Goal: Book appointment/travel/reservation

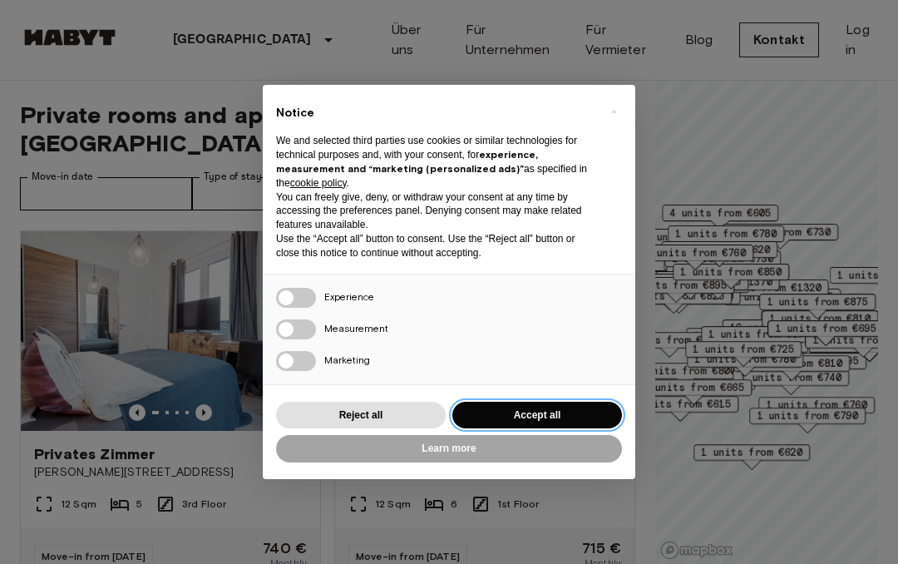
click at [531, 408] on button "Accept all" at bounding box center [537, 415] width 170 height 27
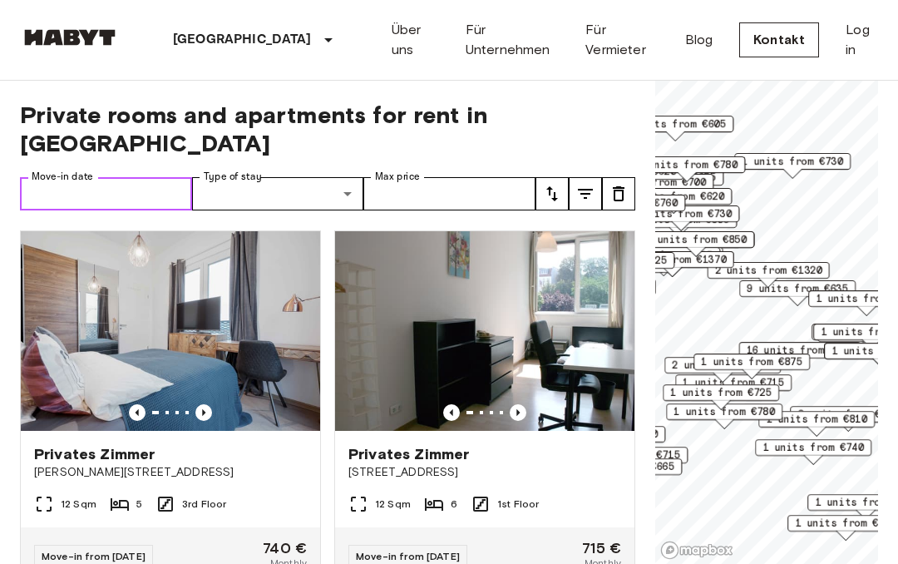
click at [121, 177] on input "Move-in date" at bounding box center [106, 193] width 172 height 33
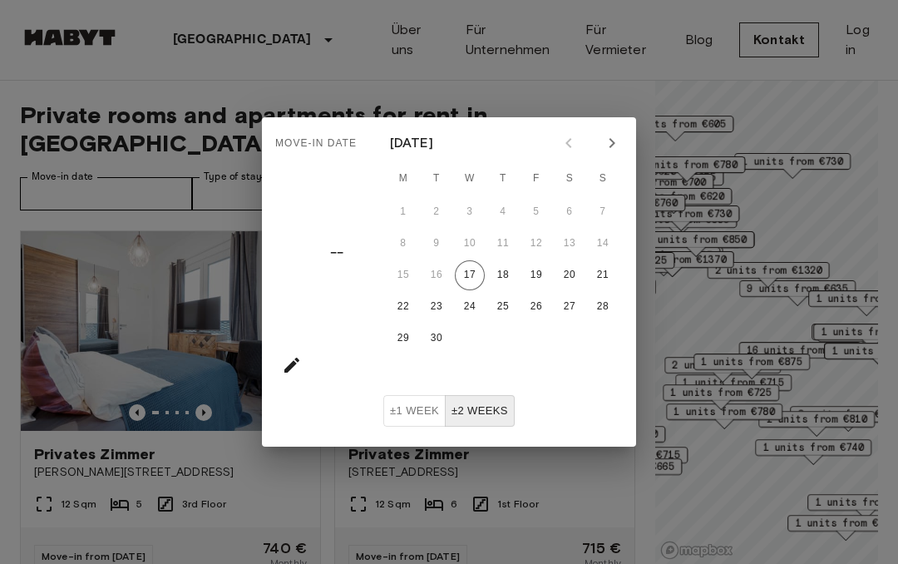
click at [618, 136] on icon "Next month" at bounding box center [612, 143] width 20 height 20
click at [618, 135] on icon "Next month" at bounding box center [612, 143] width 20 height 20
click at [622, 136] on button "Next month" at bounding box center [612, 143] width 28 height 28
click at [608, 136] on icon "Next month" at bounding box center [612, 143] width 20 height 20
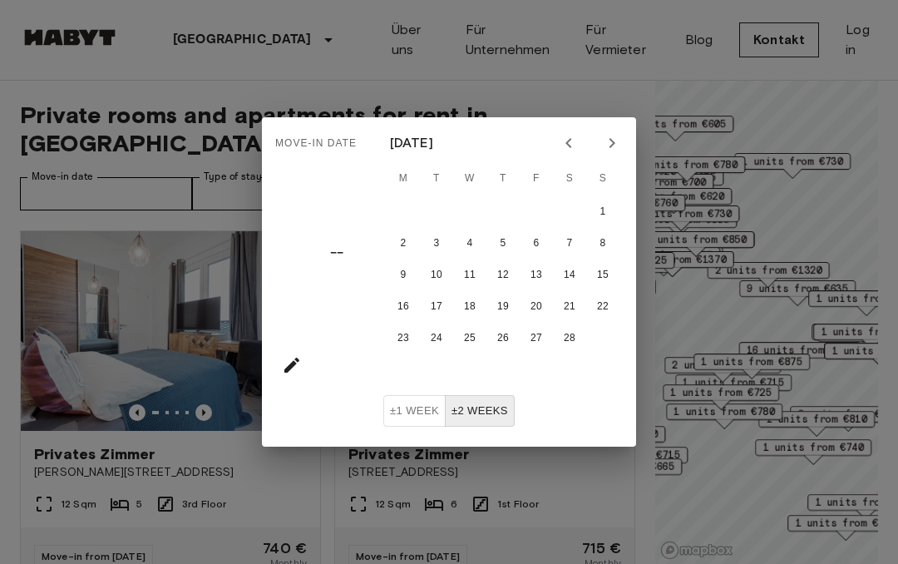
click at [607, 136] on icon "Next month" at bounding box center [612, 143] width 20 height 20
click at [599, 140] on button "Next month" at bounding box center [612, 143] width 28 height 28
click at [594, 136] on div at bounding box center [591, 143] width 20 height 28
click at [598, 140] on button "Next month" at bounding box center [612, 143] width 28 height 28
click at [597, 139] on div at bounding box center [591, 143] width 20 height 28
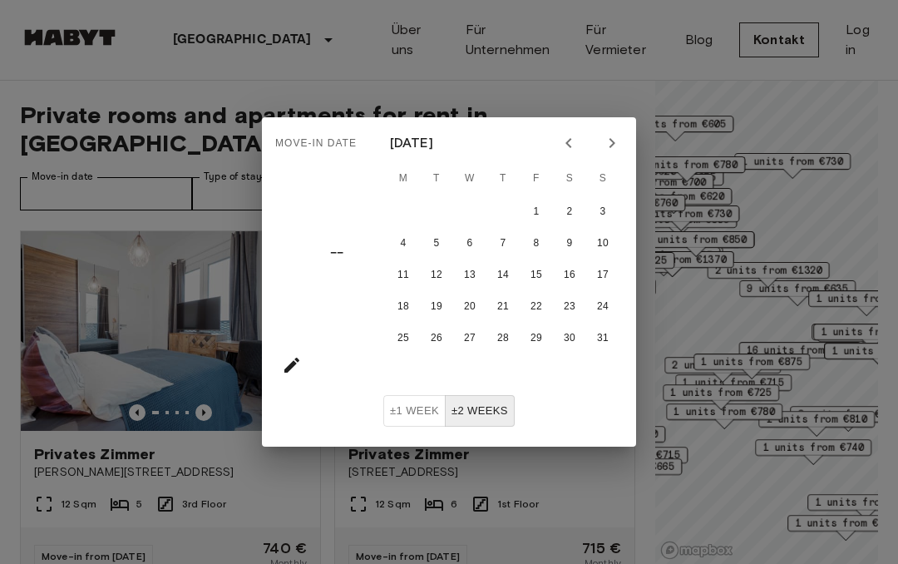
click at [607, 143] on icon "Next month" at bounding box center [612, 143] width 20 height 20
click at [607, 142] on icon "Next month" at bounding box center [612, 143] width 20 height 20
click at [562, 237] on button "11" at bounding box center [570, 244] width 30 height 30
type input "**********"
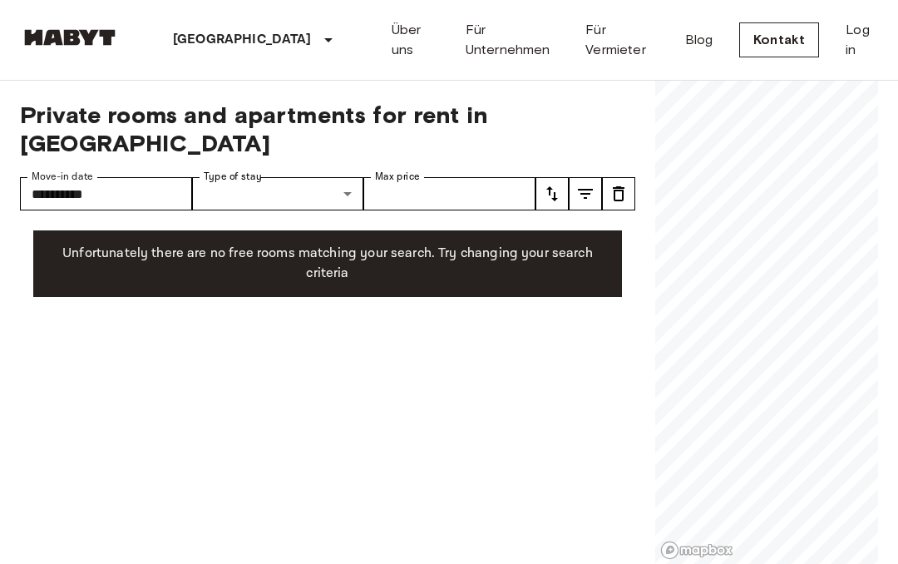
click at [550, 298] on div "**********" at bounding box center [327, 323] width 615 height 484
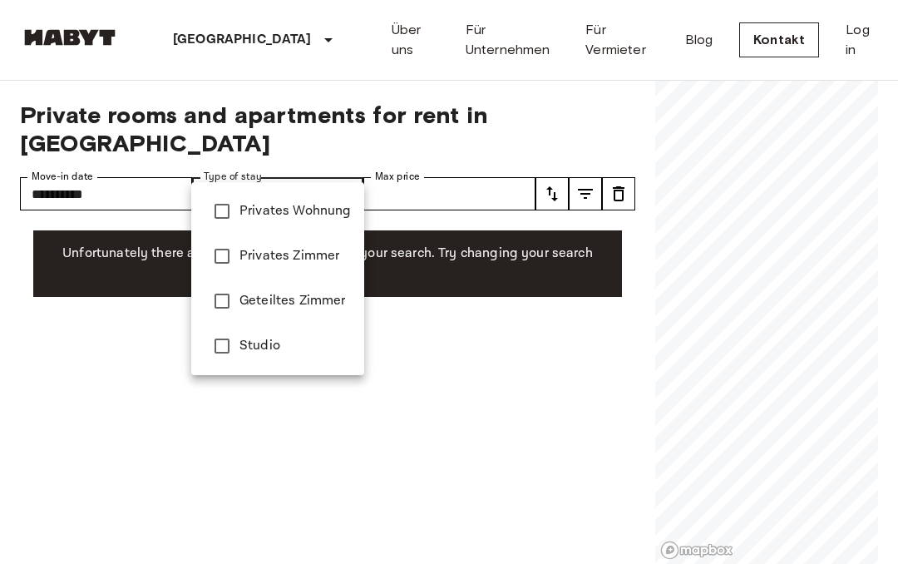
click at [131, 179] on div at bounding box center [449, 282] width 898 height 564
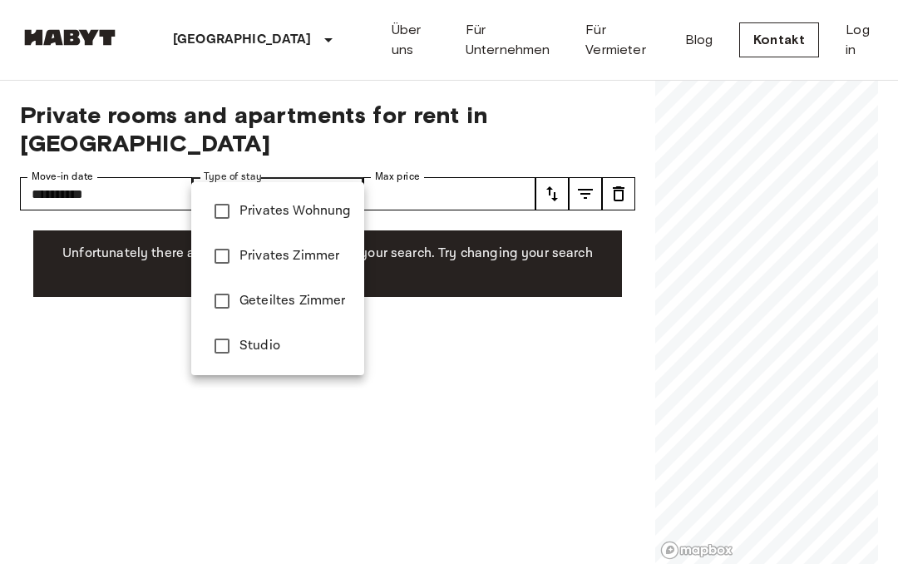
click at [273, 216] on span "Privates Wohnung" at bounding box center [295, 211] width 111 height 20
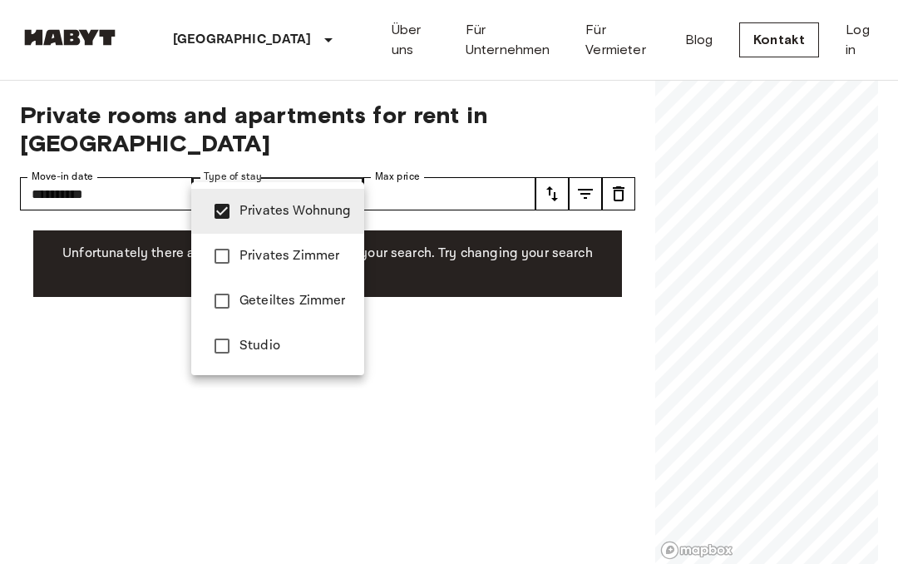
click at [272, 356] on li "Studio" at bounding box center [277, 346] width 173 height 45
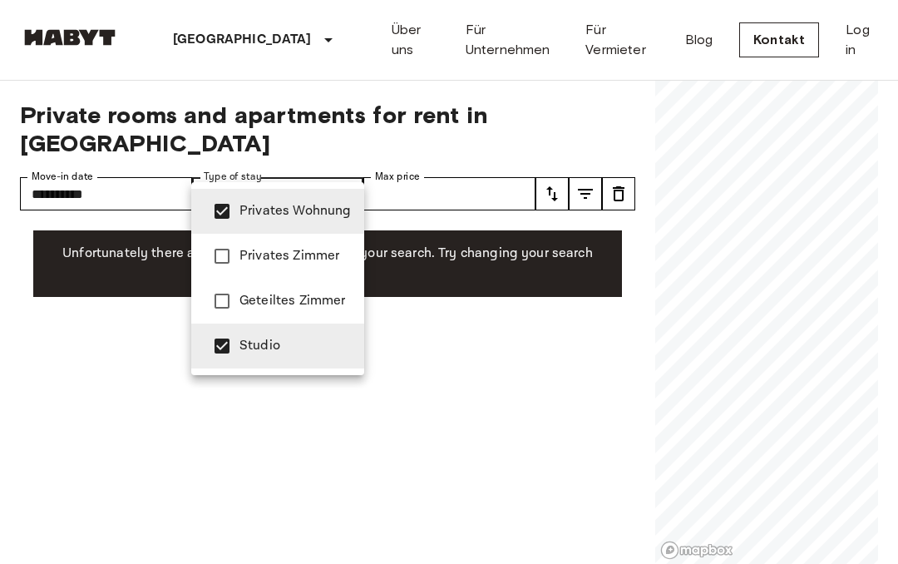
click at [442, 161] on div at bounding box center [449, 282] width 898 height 564
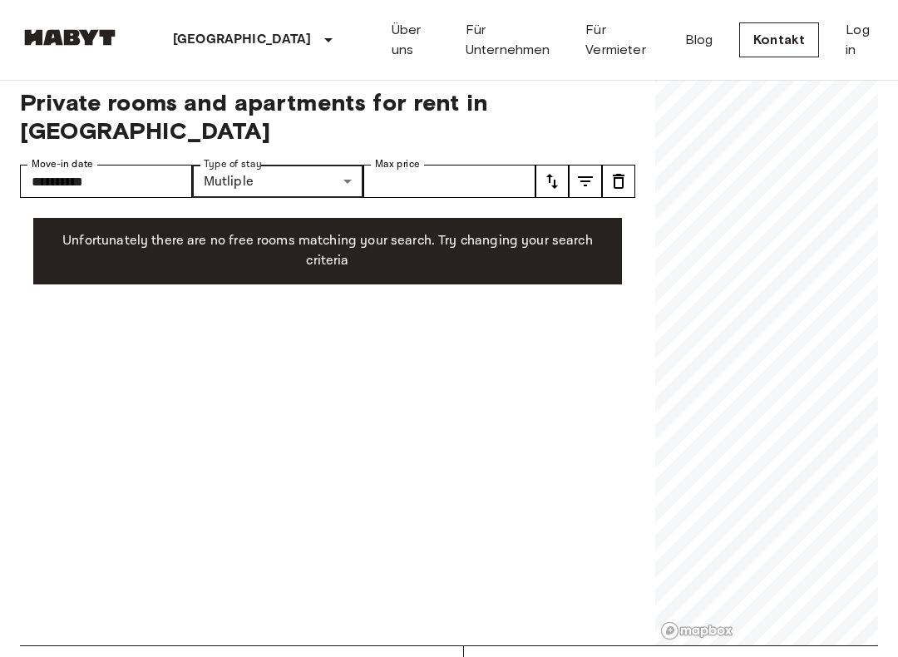
scroll to position [12, 0]
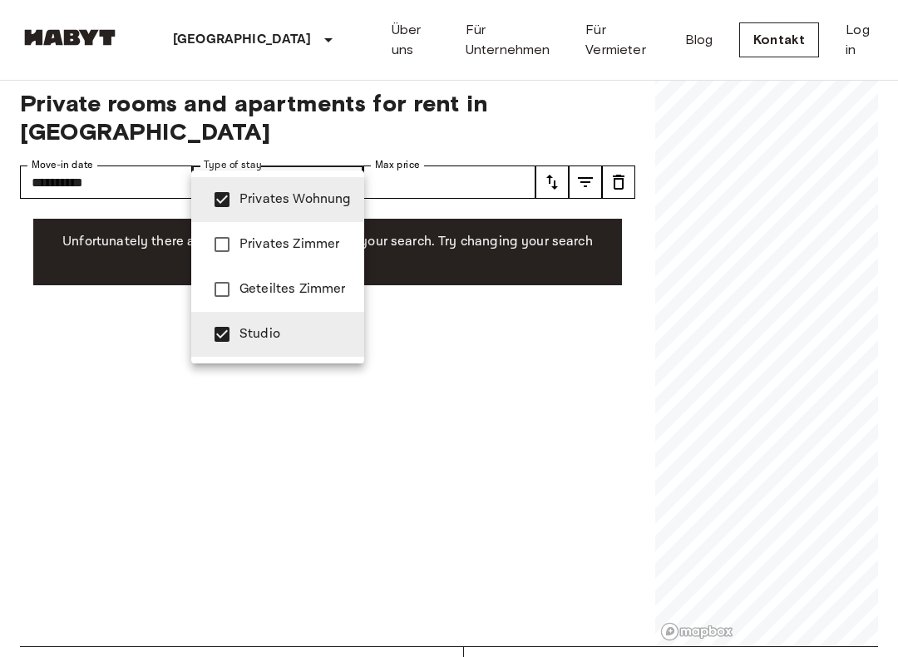
click at [249, 344] on li "Studio" at bounding box center [277, 334] width 173 height 45
type input "**********"
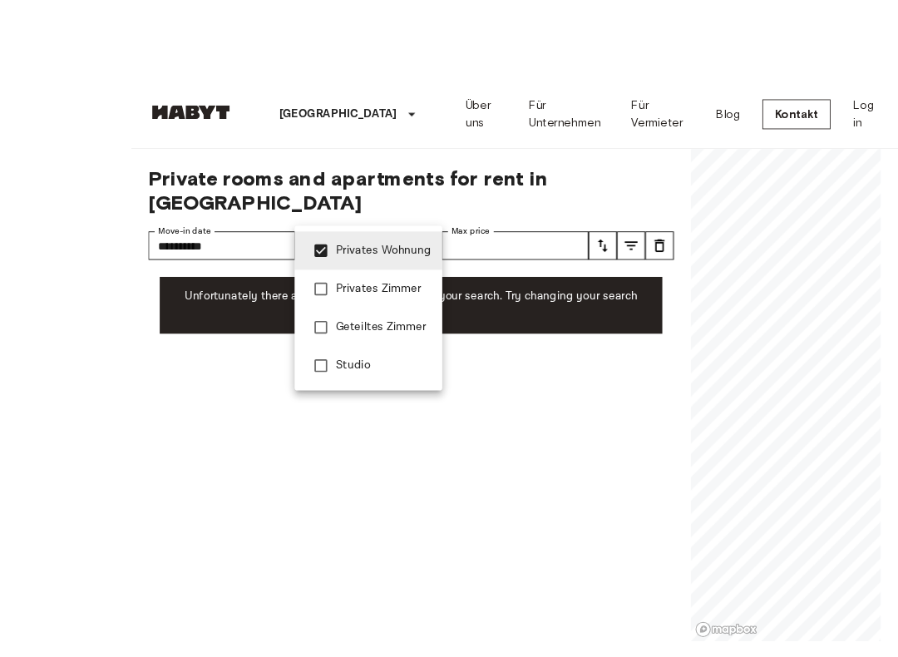
scroll to position [3, 0]
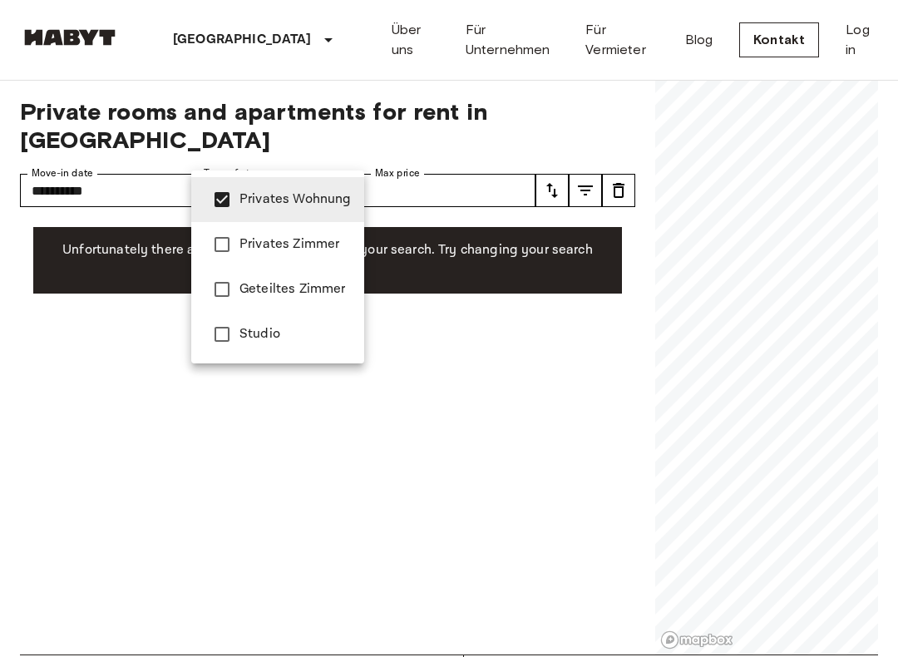
click at [500, 498] on div at bounding box center [449, 328] width 898 height 657
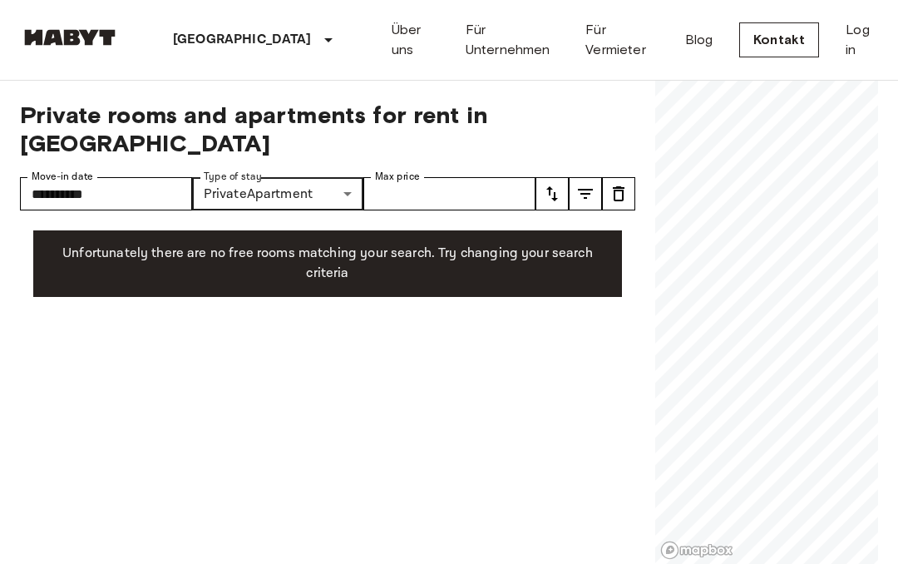
click at [340, 244] on p "Unfortunately there are no free rooms matching your search. Try changing your s…" at bounding box center [328, 264] width 562 height 40
